Goal: Communication & Community: Connect with others

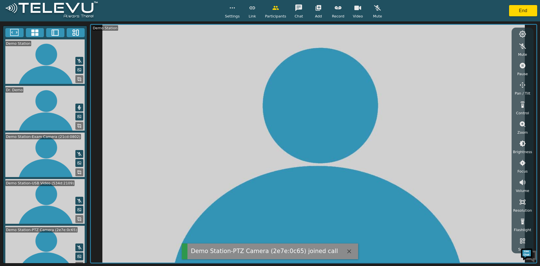
click at [35, 31] on icon at bounding box center [35, 32] width 8 height 8
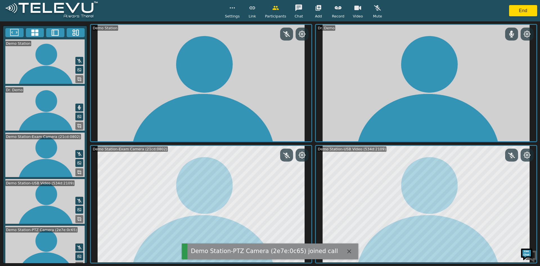
click at [77, 263] on icon at bounding box center [79, 265] width 5 height 5
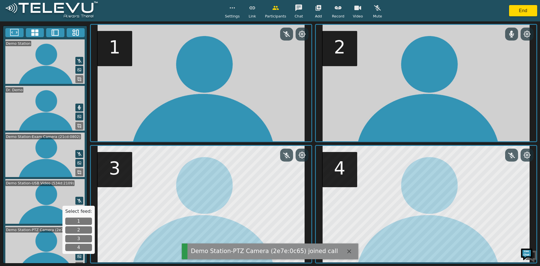
click at [77, 220] on button "1" at bounding box center [78, 220] width 27 height 7
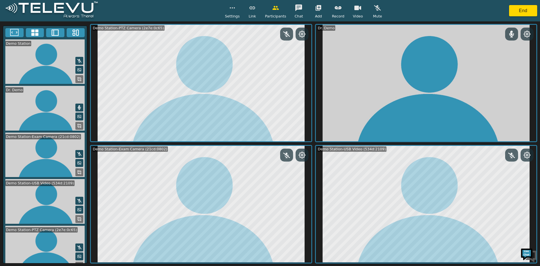
click at [357, 9] on icon "button" at bounding box center [357, 8] width 7 height 5
click at [359, 12] on button "button" at bounding box center [358, 7] width 14 height 11
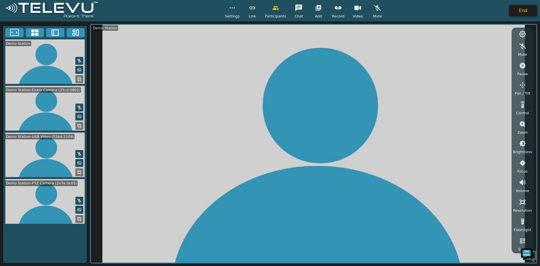
click at [515, 15] on button "End" at bounding box center [523, 10] width 28 height 11
